Goal: Navigation & Orientation: Go to known website

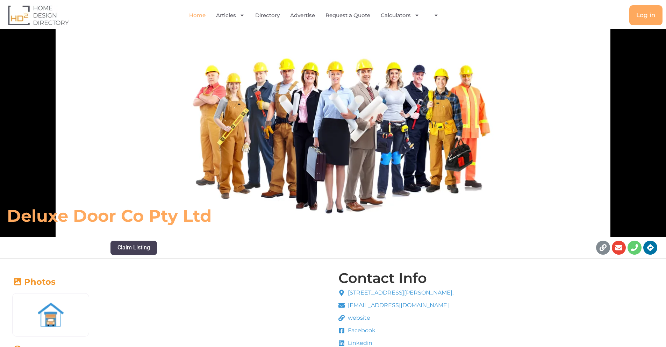
click at [201, 15] on link "Home" at bounding box center [197, 15] width 16 height 16
